Goal: Task Accomplishment & Management: Use online tool/utility

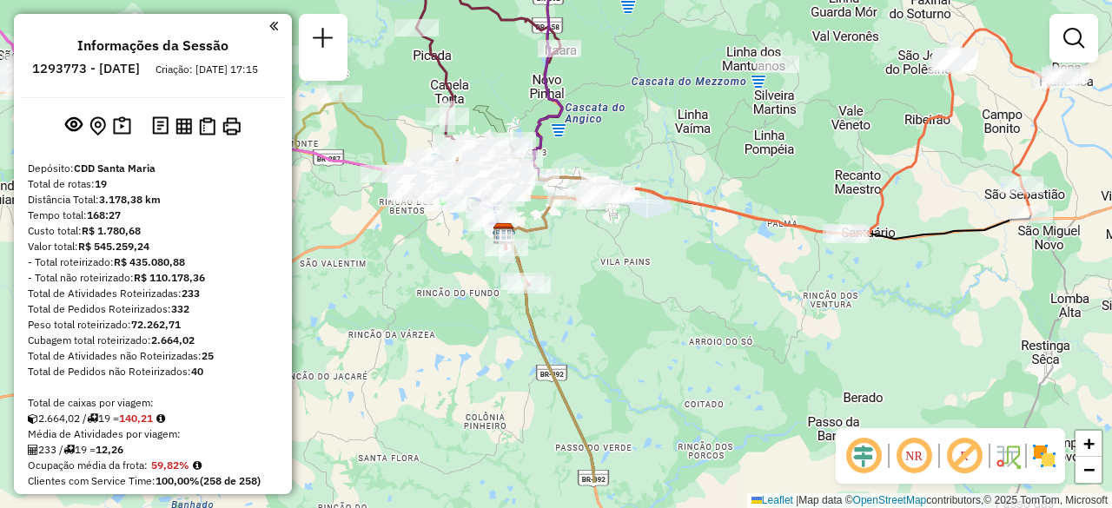
drag, startPoint x: 721, startPoint y: 215, endPoint x: 603, endPoint y: -37, distance: 279.0
click at [603, 0] on html "Aguarde... Pop-up bloqueado! Seu navegador bloqueou automáticamente a abertura …" at bounding box center [556, 254] width 1112 height 508
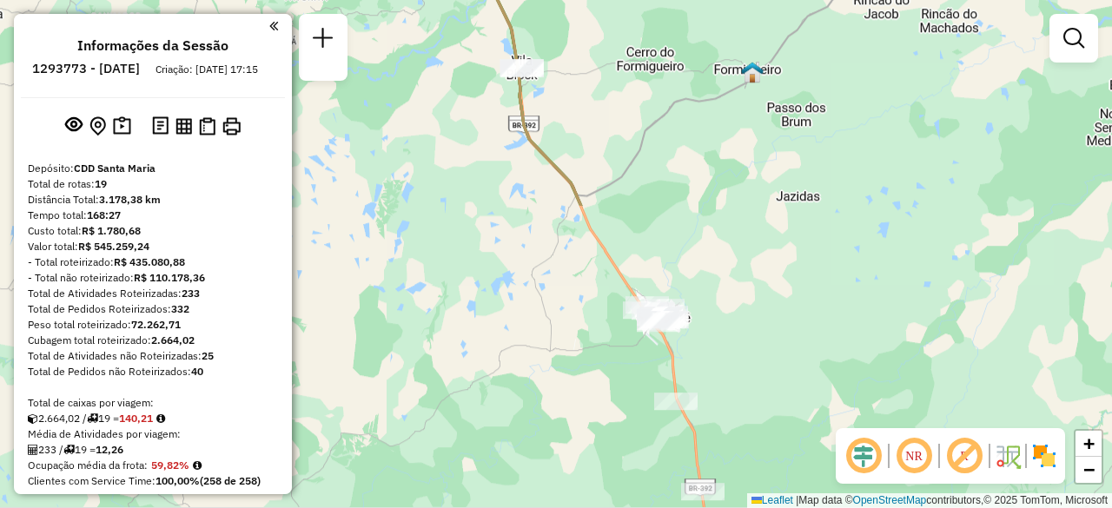
drag, startPoint x: 729, startPoint y: 322, endPoint x: 625, endPoint y: -76, distance: 411.0
click at [625, 0] on html "Aguarde... Pop-up bloqueado! Seu navegador bloqueou automáticamente a abertura …" at bounding box center [556, 254] width 1112 height 508
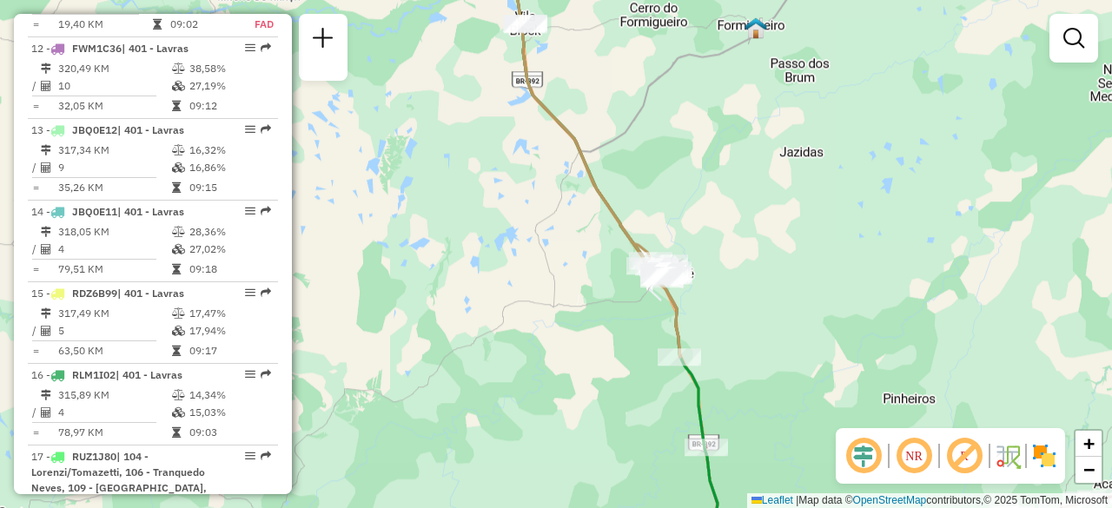
scroll to position [1909, 0]
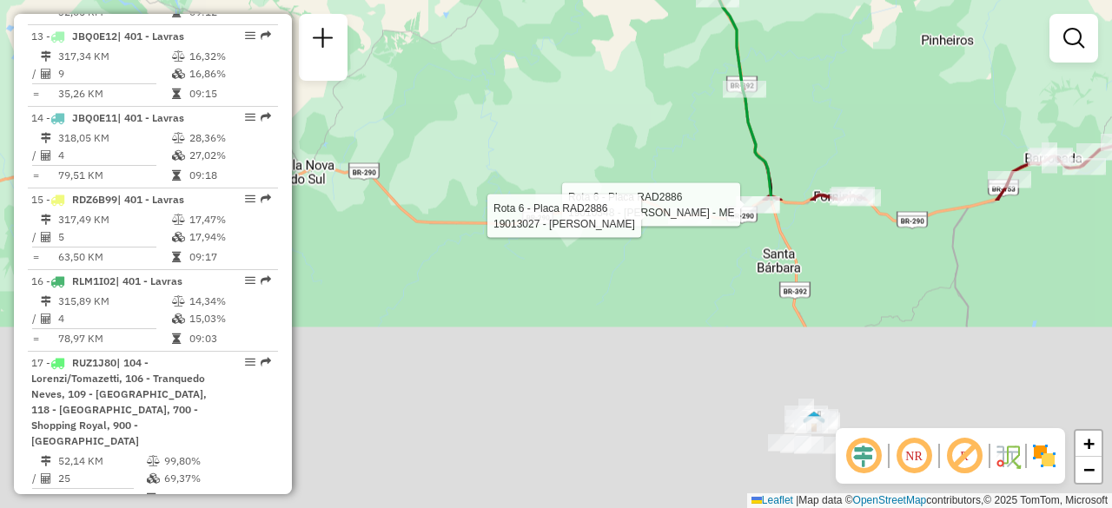
drag, startPoint x: 561, startPoint y: 325, endPoint x: 601, endPoint y: -56, distance: 383.3
click at [601, 0] on html "Aguarde... Pop-up bloqueado! Seu navegador bloqueou automáticamente a abertura …" at bounding box center [556, 254] width 1112 height 508
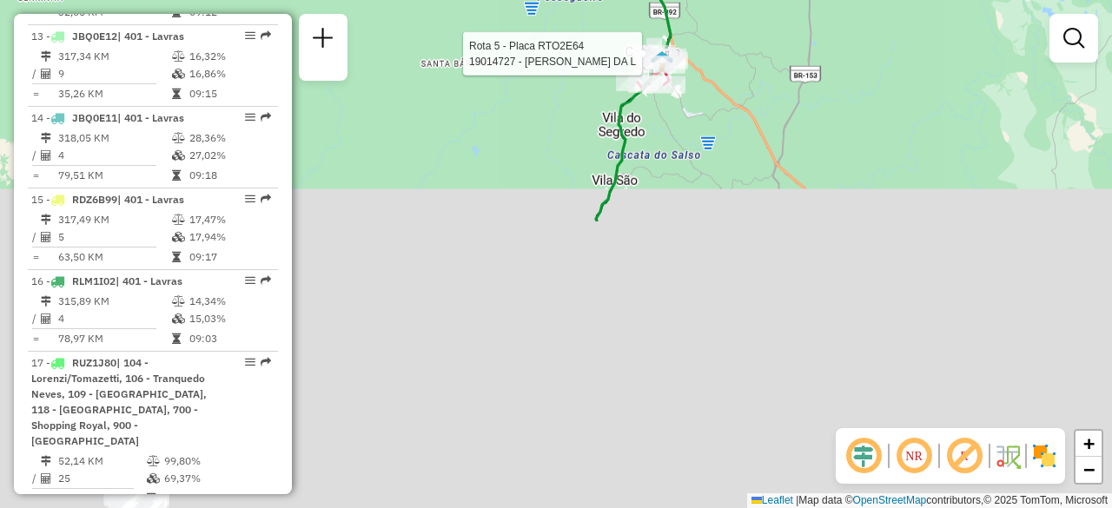
click at [683, 0] on html "Aguarde... Pop-up bloqueado! Seu navegador bloqueou automáticamente a abertura …" at bounding box center [556, 254] width 1112 height 508
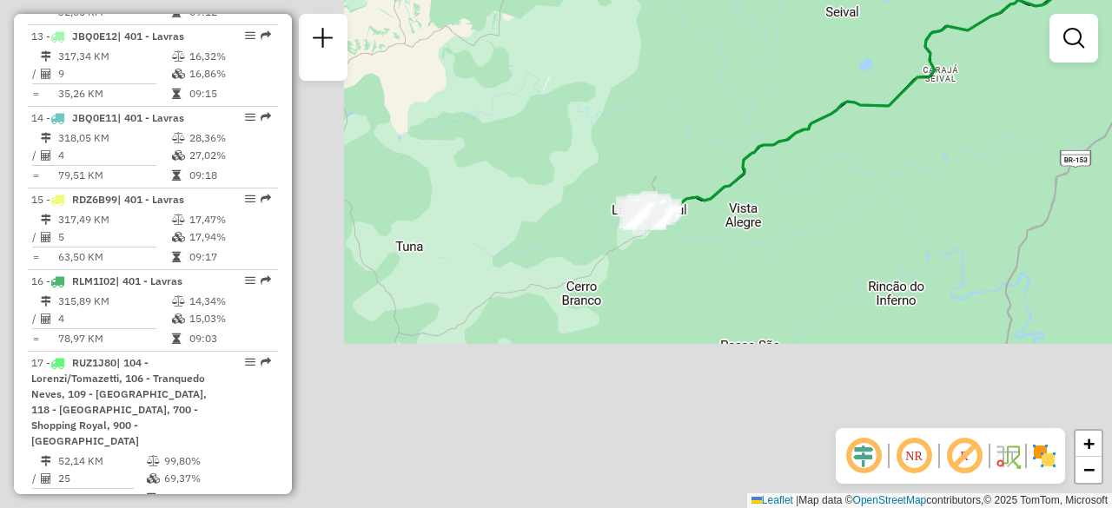
drag, startPoint x: 529, startPoint y: 319, endPoint x: 1073, endPoint y: 124, distance: 578.2
click at [1073, 124] on div "Rota 6 - Placa RAD2886 19010348 - ROSALDI HENTGES - ME Rota 6 - Placa RAD2886 1…" at bounding box center [556, 254] width 1112 height 508
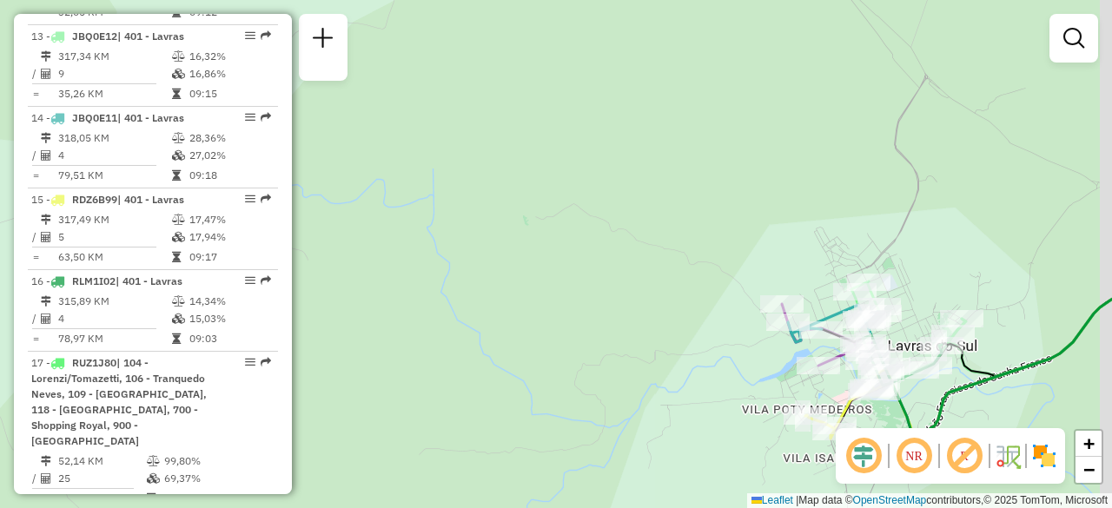
drag, startPoint x: 847, startPoint y: 215, endPoint x: 556, endPoint y: 108, distance: 310.2
click at [556, 108] on div "Rota 6 - Placa RAD2886 19010348 - ROSALDI HENTGES - ME Rota 6 - Placa RAD2886 1…" at bounding box center [556, 254] width 1112 height 508
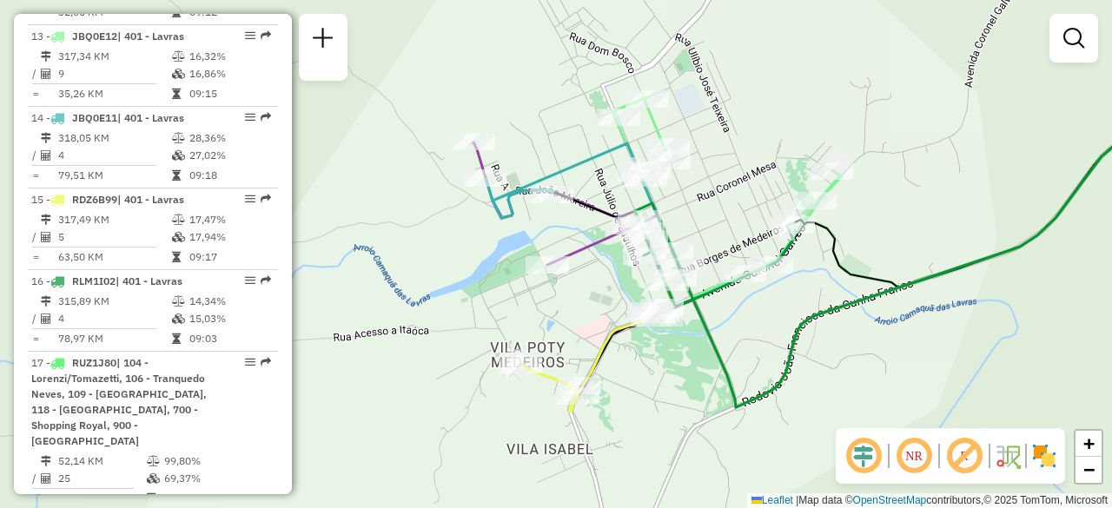
click at [761, 100] on div "Rota 6 - Placa RAD2886 19010348 - ROSALDI HENTGES - ME Rota 6 - Placa RAD2886 1…" at bounding box center [556, 254] width 1112 height 508
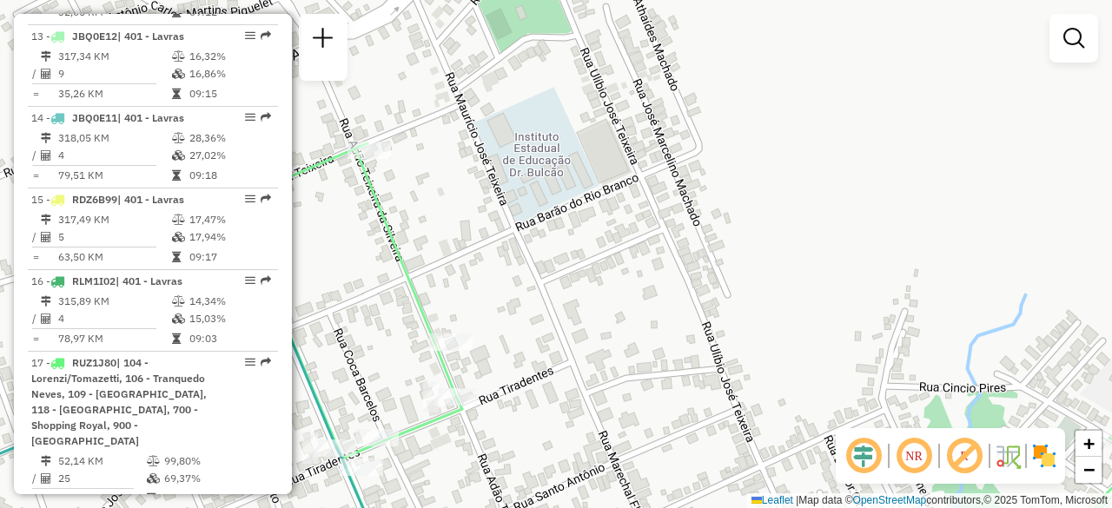
drag, startPoint x: 710, startPoint y: 178, endPoint x: 823, endPoint y: 122, distance: 125.8
click at [823, 122] on div "Janela de atendimento Grade de atendimento Capacidade Transportadoras Veículos …" at bounding box center [556, 254] width 1112 height 508
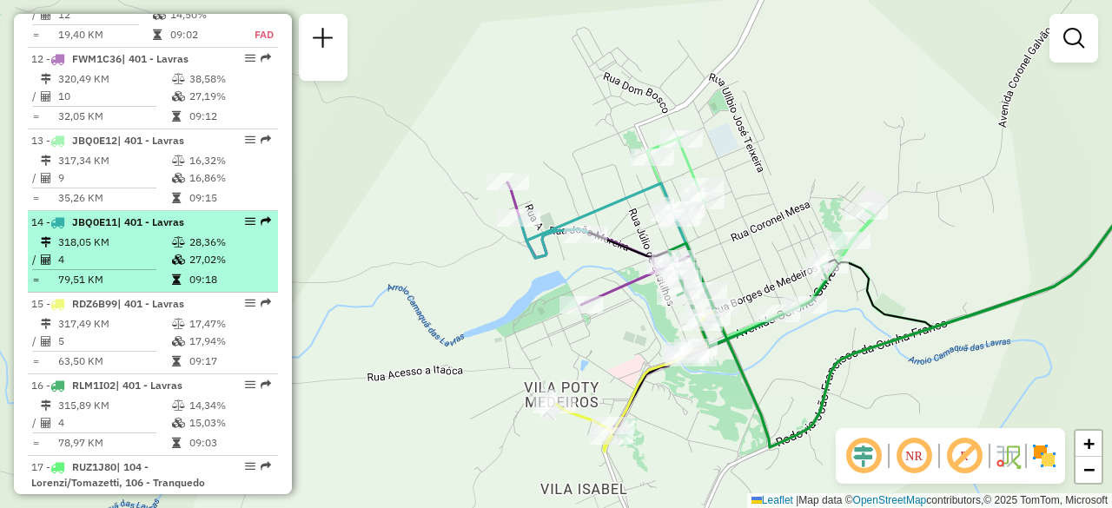
scroll to position [1806, 0]
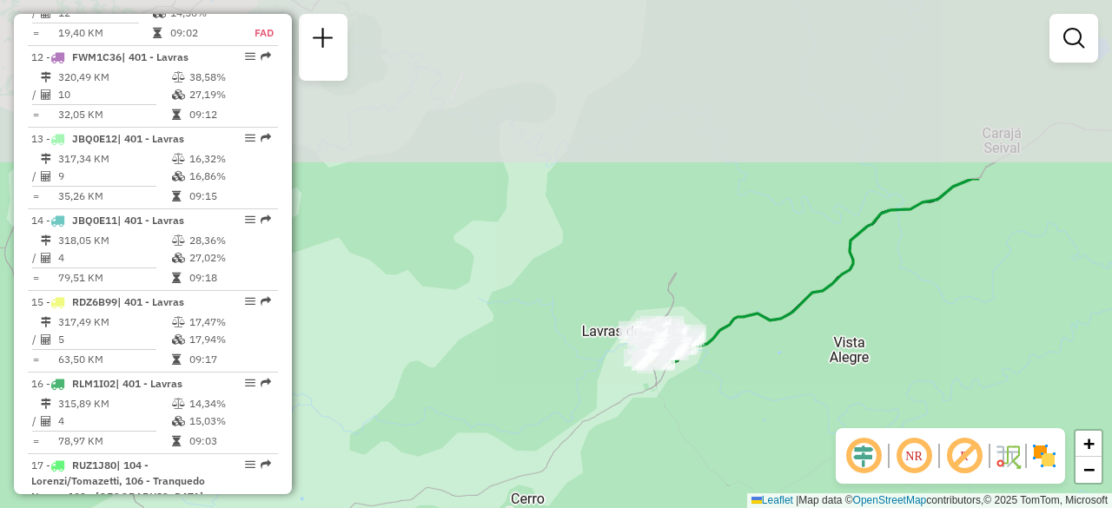
drag, startPoint x: 797, startPoint y: 101, endPoint x: 696, endPoint y: 549, distance: 459.3
click at [696, 507] on html "Aguarde... Pop-up bloqueado! Seu navegador bloqueou automáticamente a abertura …" at bounding box center [556, 254] width 1112 height 508
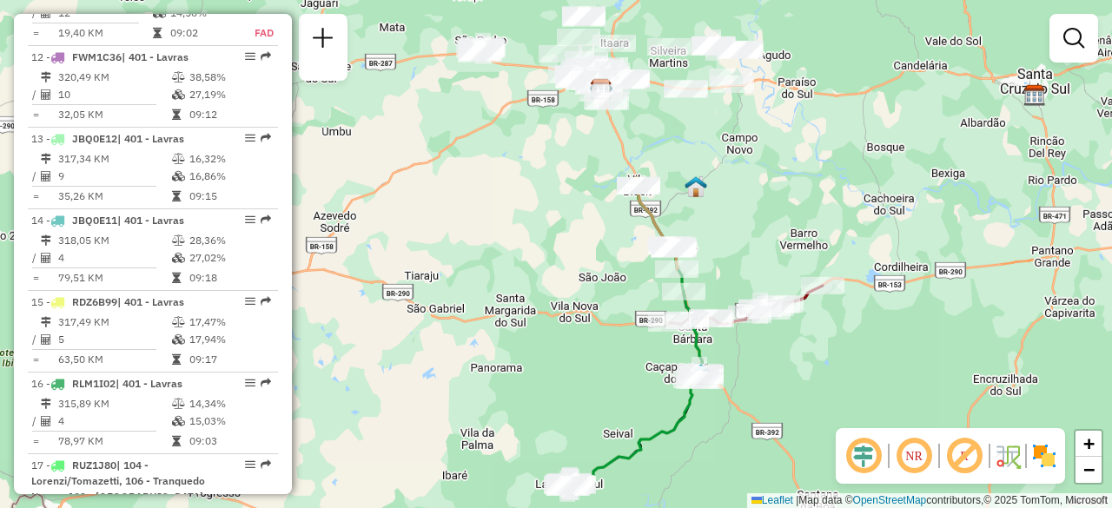
drag, startPoint x: 808, startPoint y: 188, endPoint x: 644, endPoint y: 549, distance: 395.7
click at [644, 507] on html "Aguarde... Pop-up bloqueado! Seu navegador bloqueou automáticamente a abertura …" at bounding box center [556, 254] width 1112 height 508
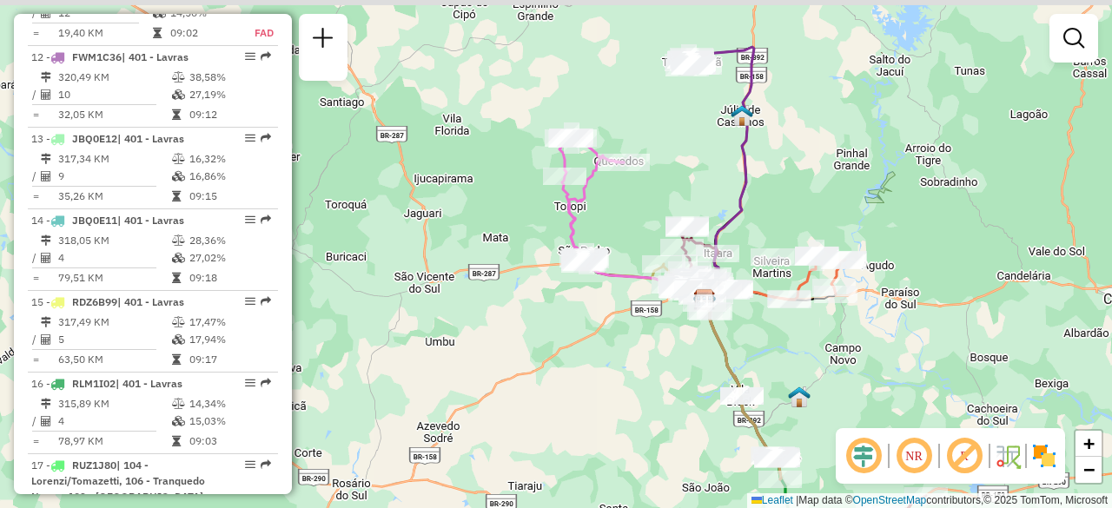
drag, startPoint x: 537, startPoint y: 128, endPoint x: 637, endPoint y: 206, distance: 126.8
click at [637, 206] on div "Janela de atendimento Grade de atendimento Capacidade Transportadoras Veículos …" at bounding box center [556, 254] width 1112 height 508
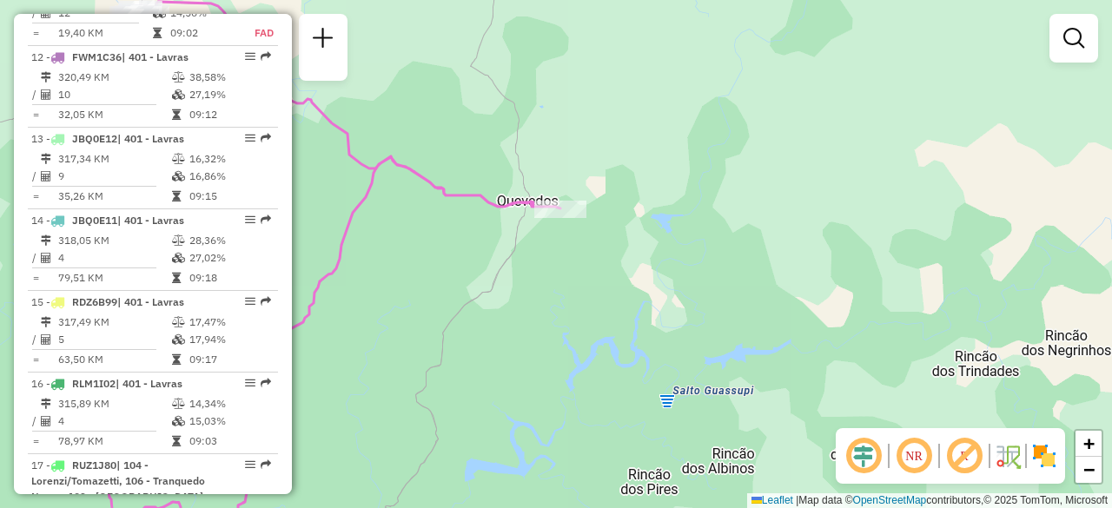
drag, startPoint x: 455, startPoint y: 138, endPoint x: 789, endPoint y: 220, distance: 344.2
click at [789, 220] on div "Janela de atendimento Grade de atendimento Capacidade Transportadoras Veículos …" at bounding box center [556, 254] width 1112 height 508
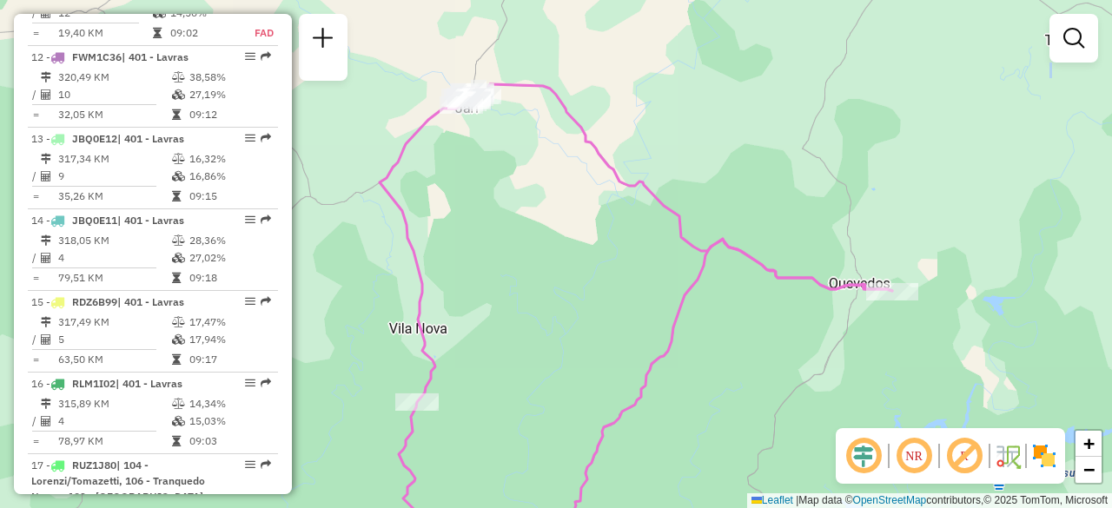
drag, startPoint x: 418, startPoint y: 127, endPoint x: 693, endPoint y: 174, distance: 279.3
click at [693, 174] on div "Janela de atendimento Grade de atendimento Capacidade Transportadoras Veículos …" at bounding box center [556, 254] width 1112 height 508
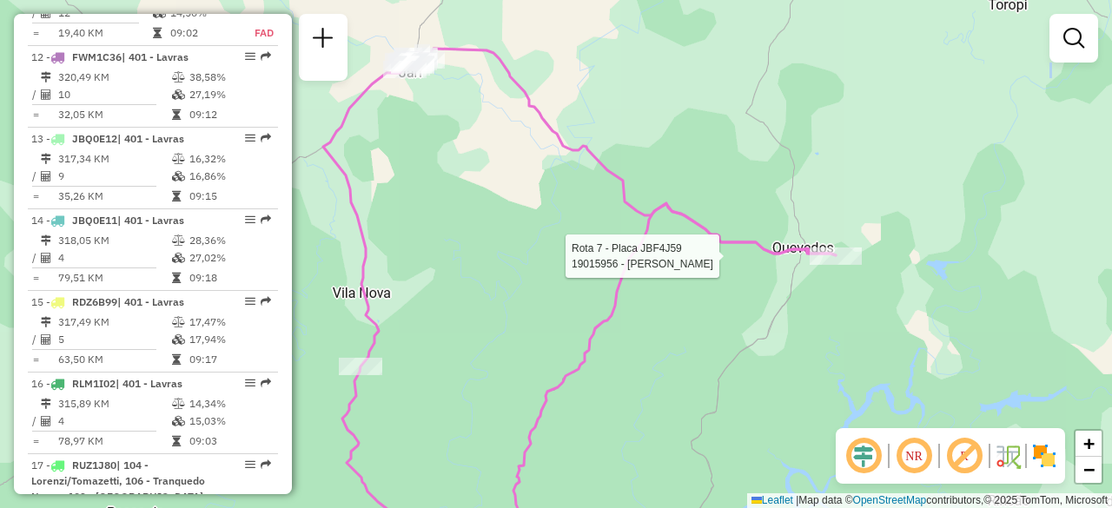
select select "**********"
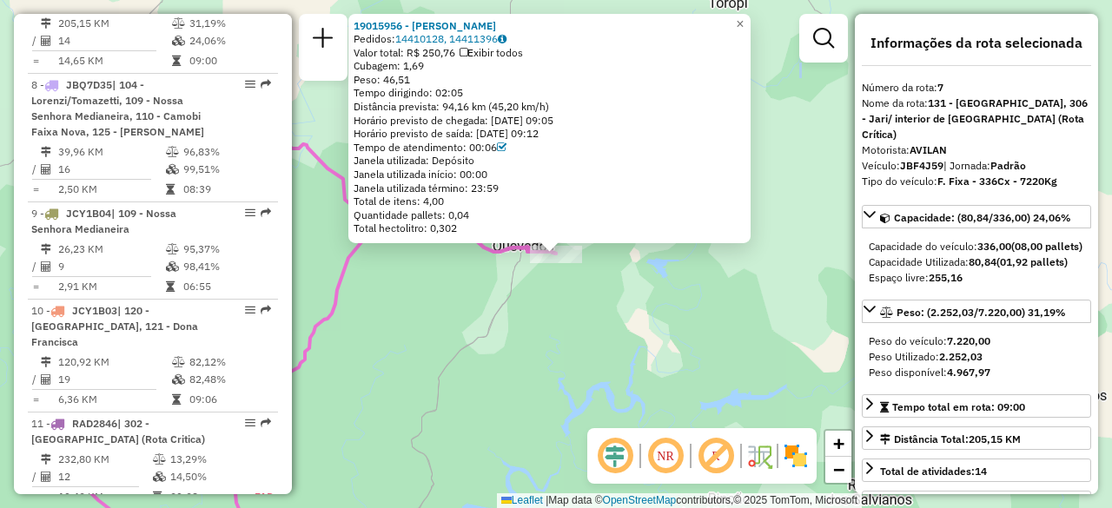
scroll to position [1318, 0]
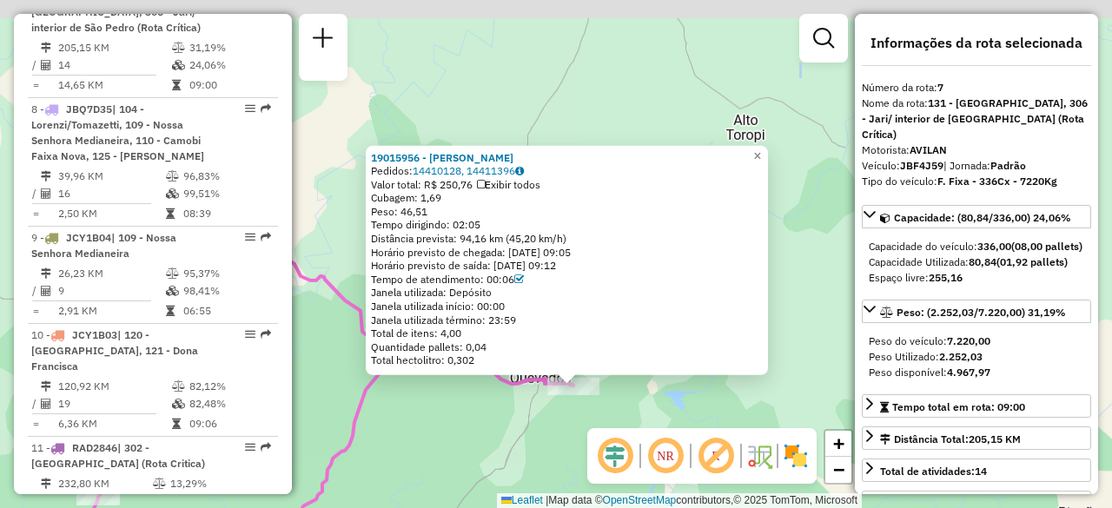
drag, startPoint x: 759, startPoint y: 267, endPoint x: 776, endPoint y: 399, distance: 133.1
click at [776, 399] on div "19015956 - [PERSON_NAME] Pedidos: 14410128, 14411396 Valor total: R$ 250,76 Exi…" at bounding box center [556, 254] width 1112 height 508
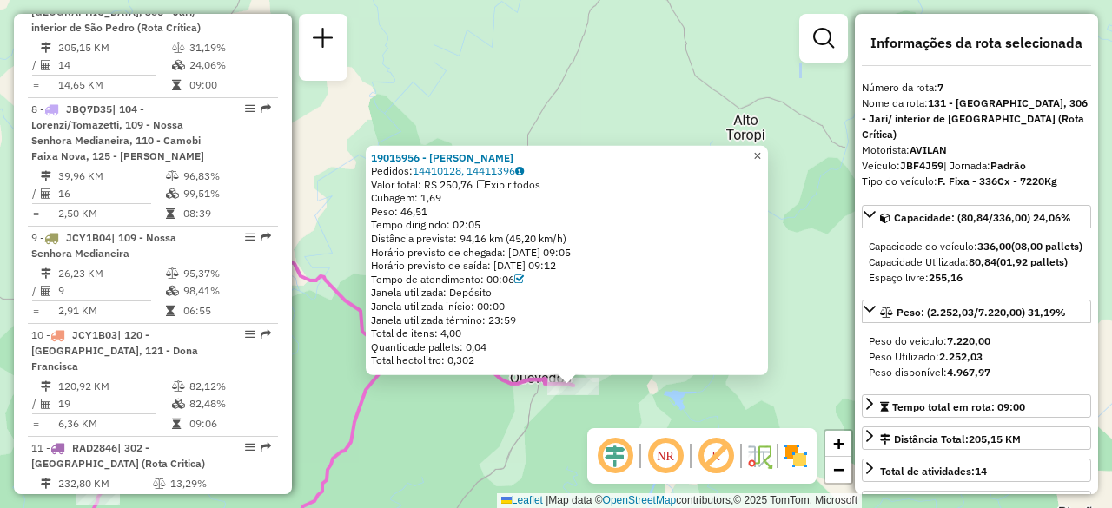
click at [761, 150] on span "×" at bounding box center [757, 155] width 8 height 15
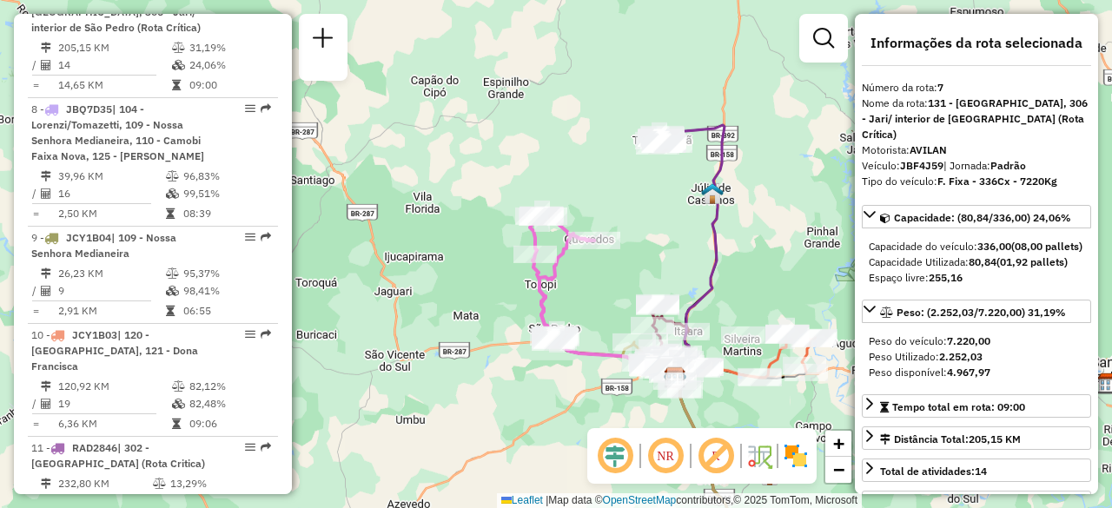
drag, startPoint x: 573, startPoint y: 343, endPoint x: 459, endPoint y: 201, distance: 182.3
click at [459, 201] on div "Janela de atendimento Grade de atendimento Capacidade Transportadoras Veículos …" at bounding box center [556, 254] width 1112 height 508
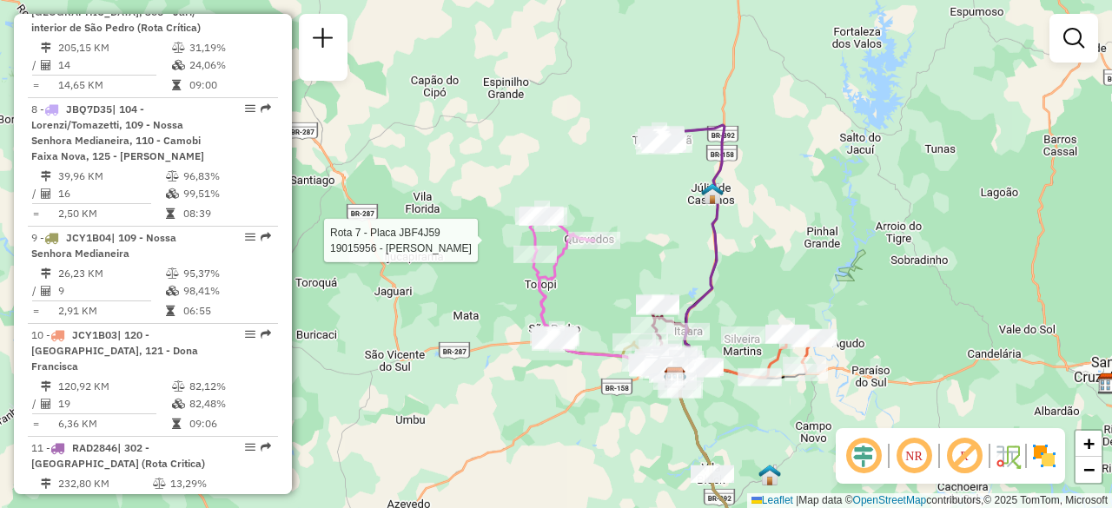
drag, startPoint x: 603, startPoint y: 251, endPoint x: 545, endPoint y: 116, distance: 147.1
click at [568, 232] on div at bounding box center [594, 240] width 52 height 17
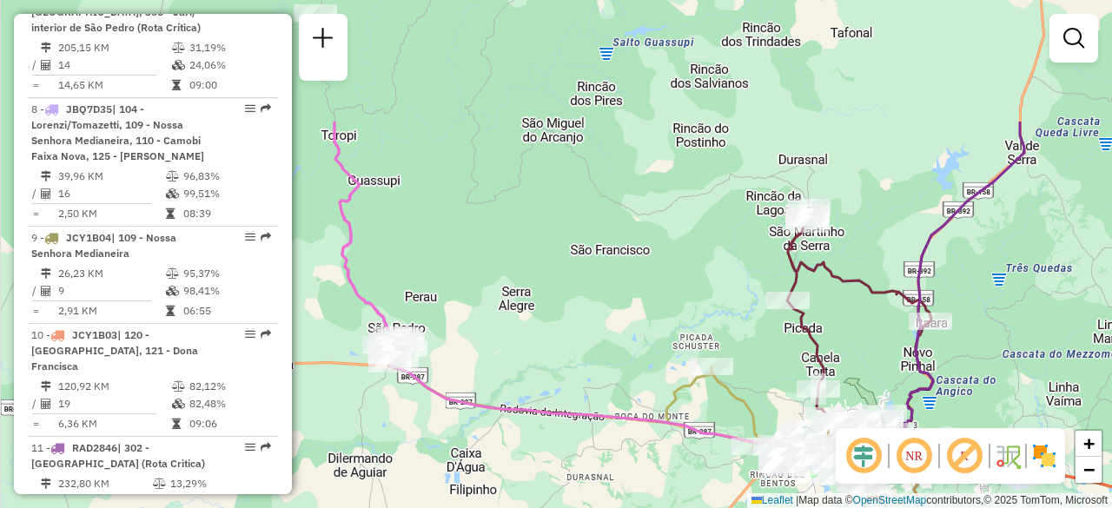
drag, startPoint x: 502, startPoint y: 208, endPoint x: 742, endPoint y: 438, distance: 332.3
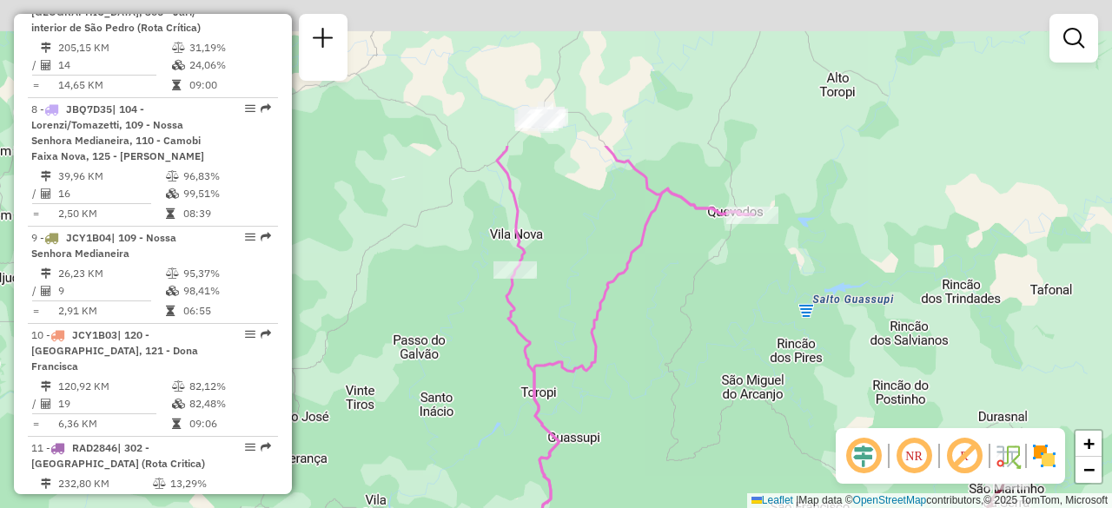
drag, startPoint x: 483, startPoint y: 206, endPoint x: 636, endPoint y: 411, distance: 255.7
click at [636, 411] on div "Janela de atendimento Grade de atendimento Capacidade Transportadoras Veículos …" at bounding box center [556, 254] width 1112 height 508
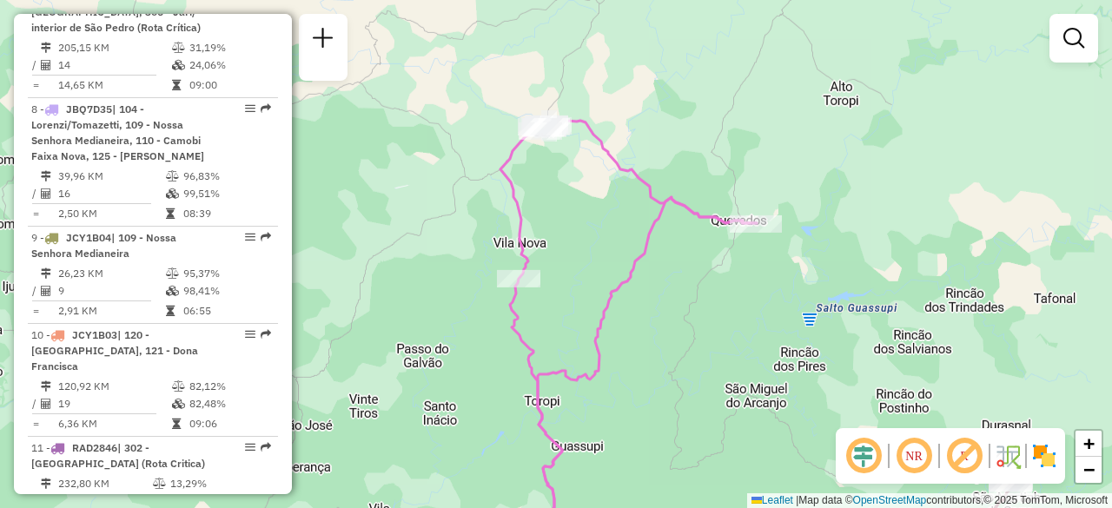
drag, startPoint x: 639, startPoint y: 174, endPoint x: 556, endPoint y: 126, distance: 96.1
click at [556, 126] on icon at bounding box center [628, 339] width 256 height 439
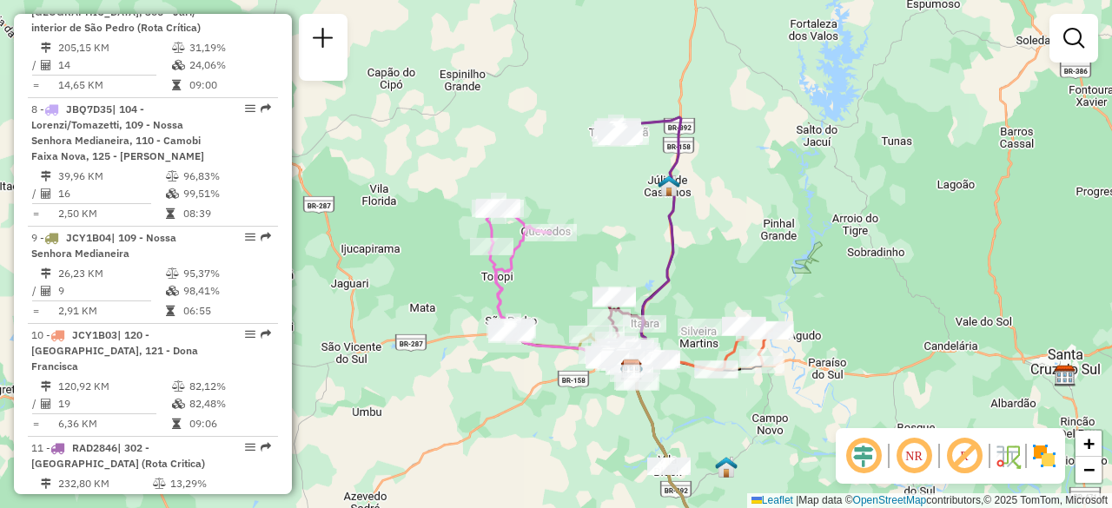
drag, startPoint x: 690, startPoint y: 263, endPoint x: 739, endPoint y: 207, distance: 74.5
click at [739, 207] on div "Janela de atendimento Grade de atendimento Capacidade Transportadoras Veículos …" at bounding box center [556, 254] width 1112 height 508
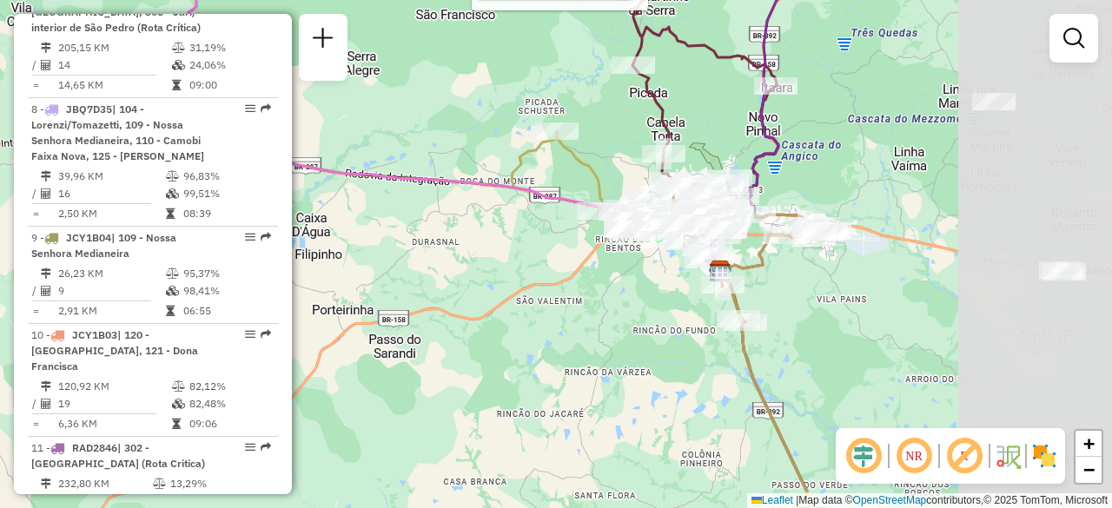
drag, startPoint x: 815, startPoint y: 211, endPoint x: 442, endPoint y: 143, distance: 378.7
click at [442, 143] on div "Rota 3 - Placa QJM7962 19014274 - ACOUGUE TRINDADE Rota 3 - Placa QJM7962 19098…" at bounding box center [556, 254] width 1112 height 508
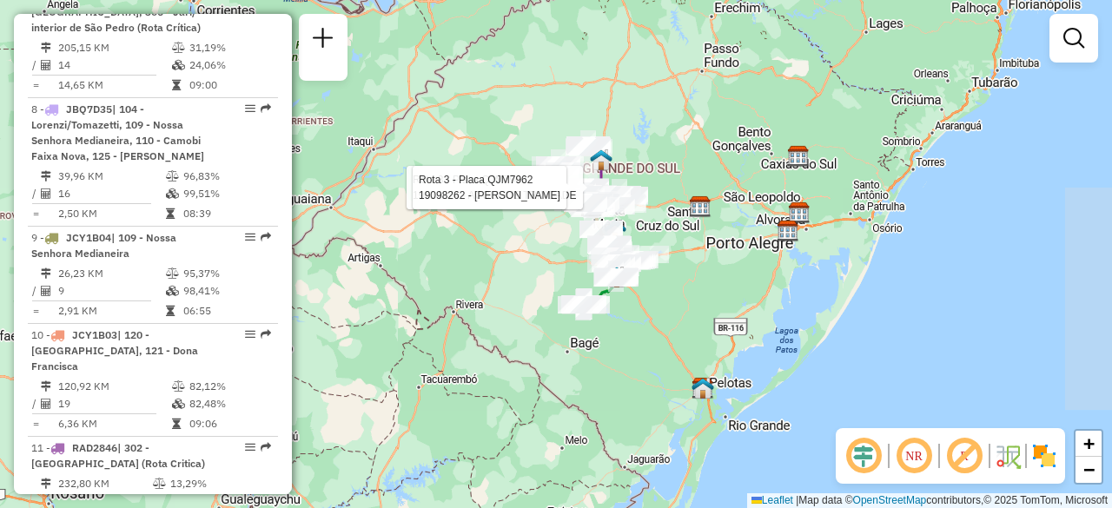
drag, startPoint x: 901, startPoint y: 204, endPoint x: 700, endPoint y: 180, distance: 202.9
click at [700, 180] on div "Rota 3 - Placa QJM7962 19014274 - ACOUGUE TRINDADE Rota 3 - Placa QJM7962 19098…" at bounding box center [556, 254] width 1112 height 508
